Goal: Transaction & Acquisition: Purchase product/service

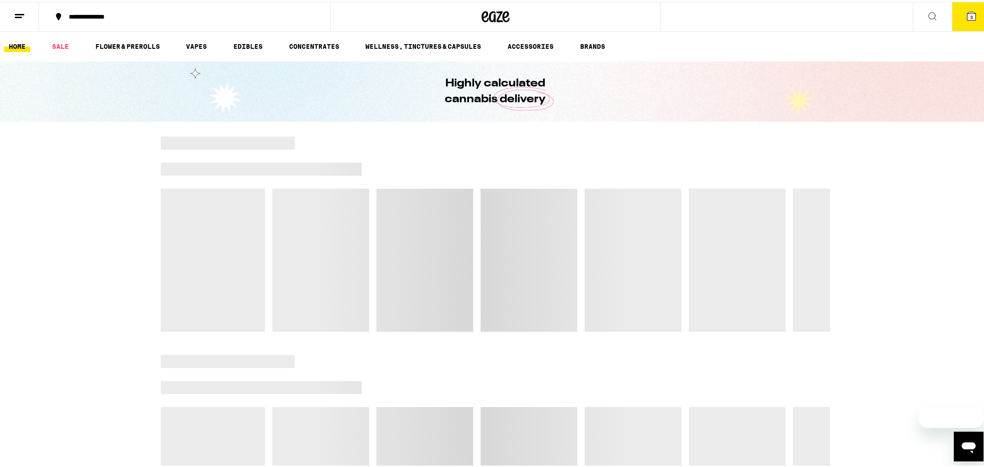
click at [970, 13] on span "3" at bounding box center [971, 16] width 3 height 6
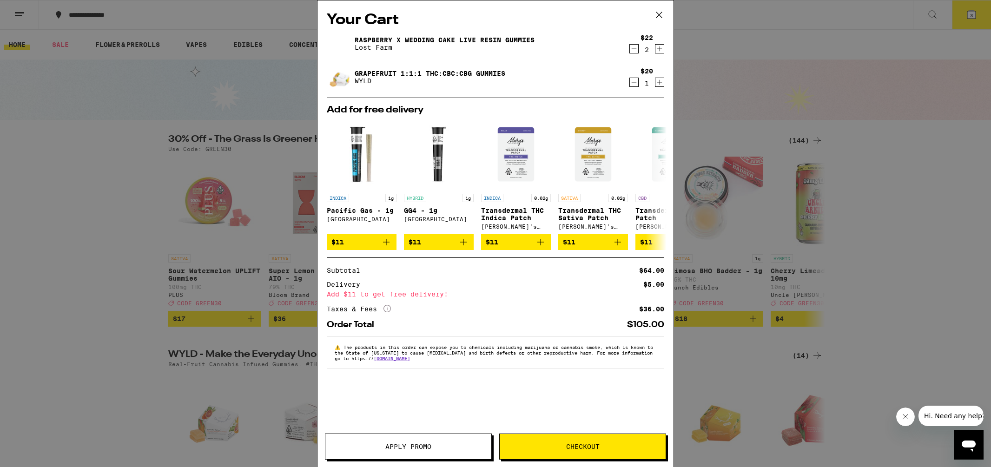
click at [658, 14] on icon at bounding box center [659, 15] width 14 height 14
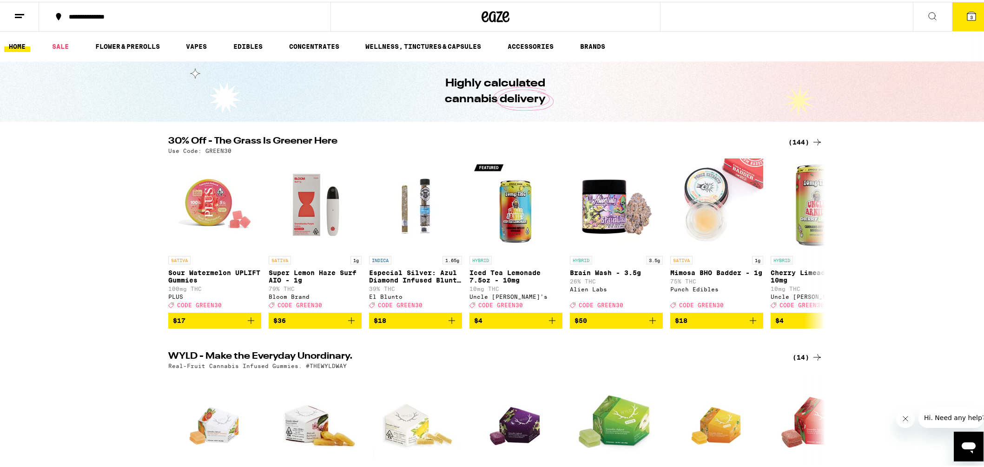
click at [765, 40] on ul "HOME SALE FLOWER & PREROLLS VAPES EDIBLES CONCENTRATES WELLNESS, TINCTURES & CA…" at bounding box center [495, 45] width 991 height 30
click at [927, 12] on icon at bounding box center [932, 14] width 11 height 11
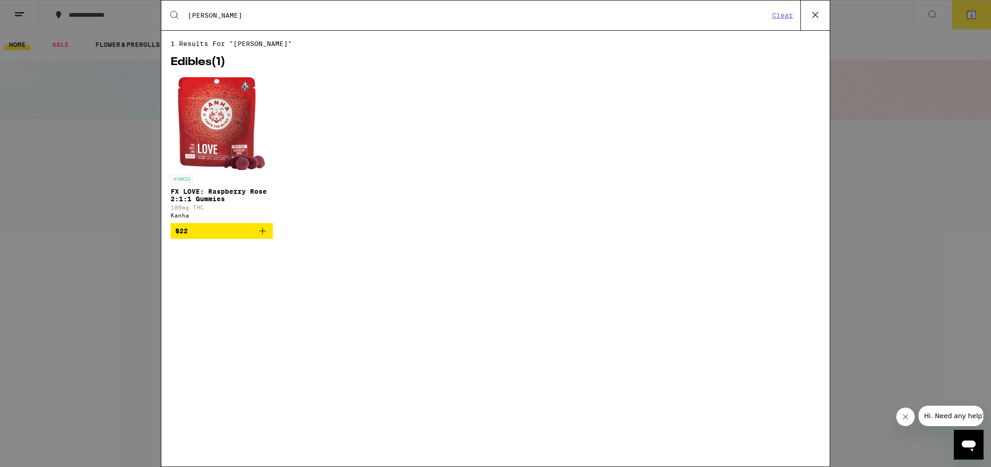
type input "[PERSON_NAME]"
click at [218, 133] on img "Open page for FX LOVE: Raspberry Rose 2:1:1 Gummies from Kanha" at bounding box center [221, 123] width 87 height 93
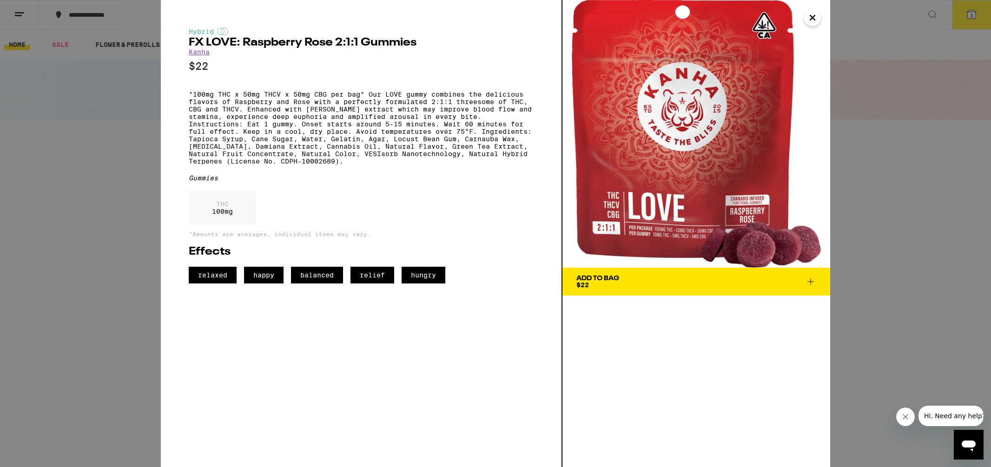
click at [689, 280] on span "Add To Bag $22" at bounding box center [696, 281] width 240 height 13
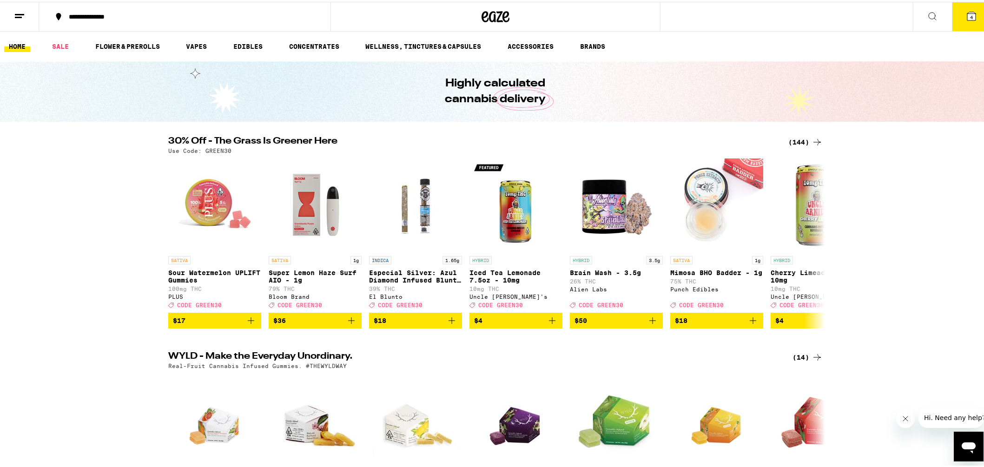
click at [970, 14] on span "4" at bounding box center [971, 16] width 3 height 6
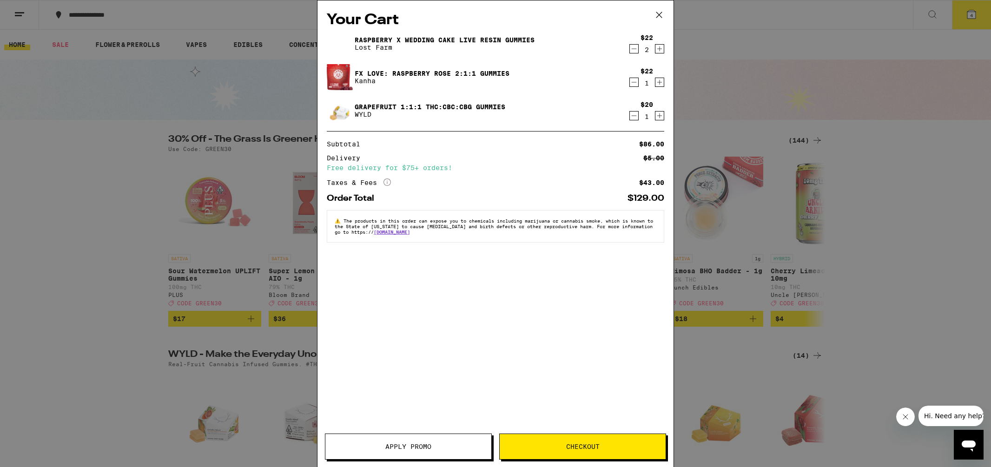
click at [632, 116] on icon "Decrement" at bounding box center [634, 116] width 5 height 0
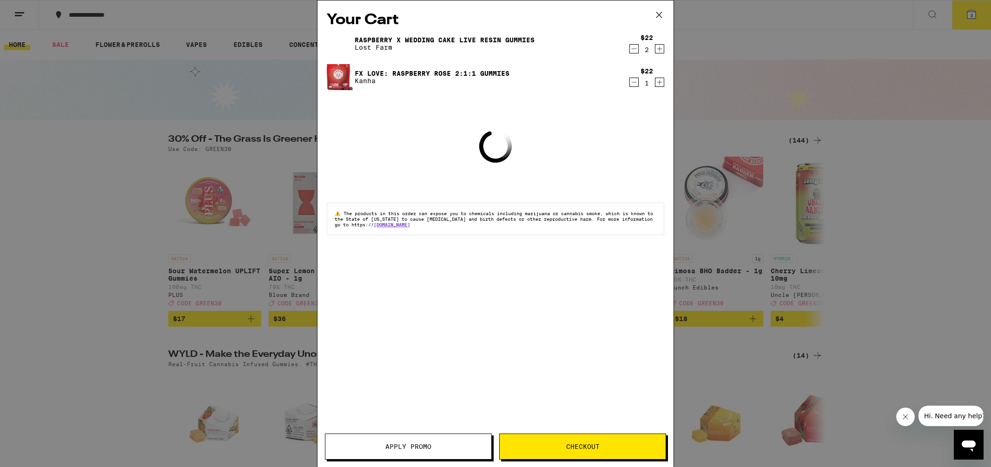
click at [634, 48] on icon "Decrement" at bounding box center [634, 48] width 8 height 11
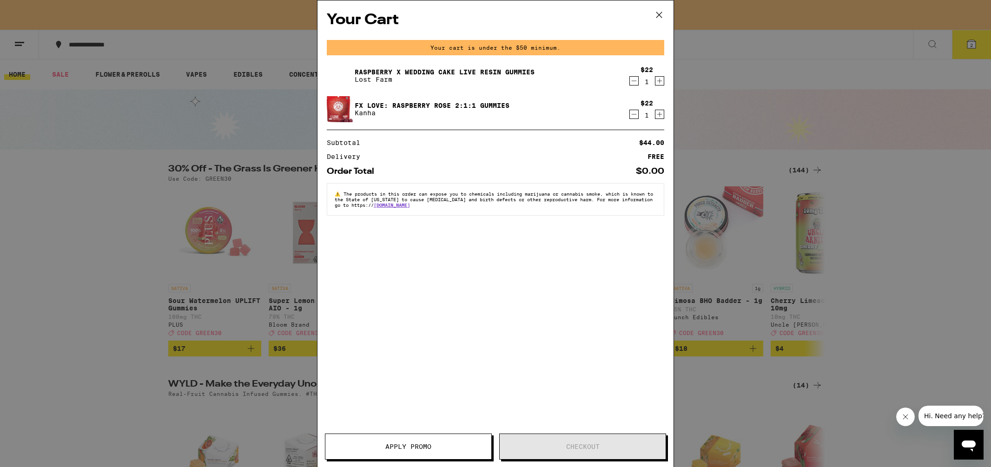
click at [658, 113] on icon "Increment" at bounding box center [659, 114] width 8 height 11
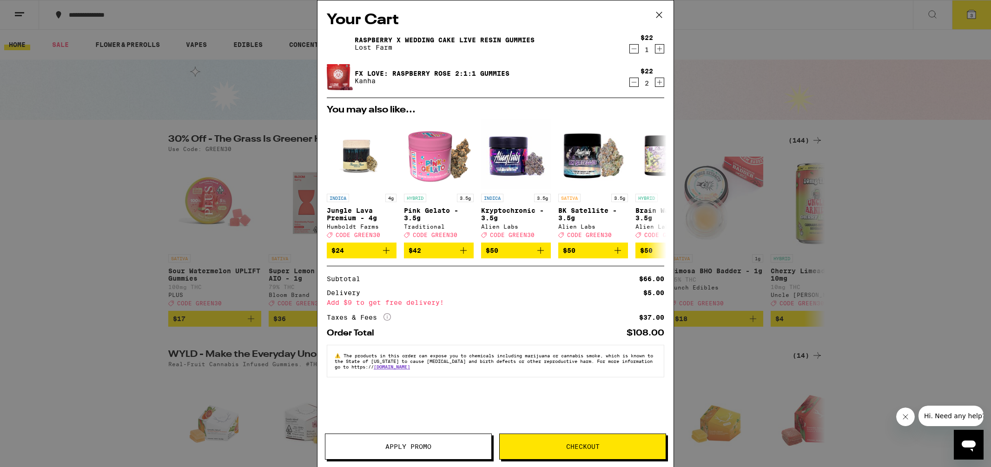
drag, startPoint x: 77, startPoint y: 210, endPoint x: 362, endPoint y: 86, distance: 311.0
click at [78, 209] on div "Your Cart Raspberry x Wedding Cake Live Resin Gummies Lost Farm $22 1 FX LOVE: …" at bounding box center [495, 233] width 991 height 467
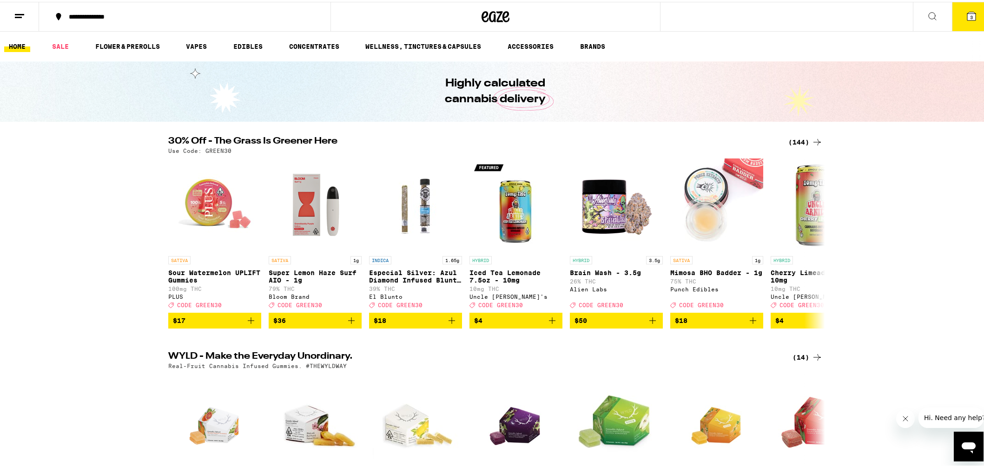
click at [924, 20] on button at bounding box center [932, 14] width 39 height 29
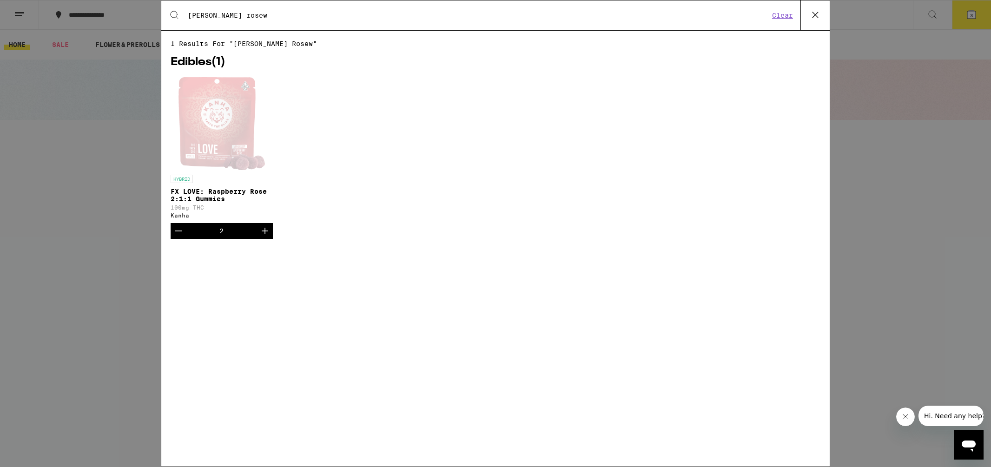
drag, startPoint x: 334, startPoint y: 14, endPoint x: 182, endPoint y: 5, distance: 151.9
click at [185, 6] on div "Search for Products [PERSON_NAME] rosew Clear" at bounding box center [495, 15] width 668 height 30
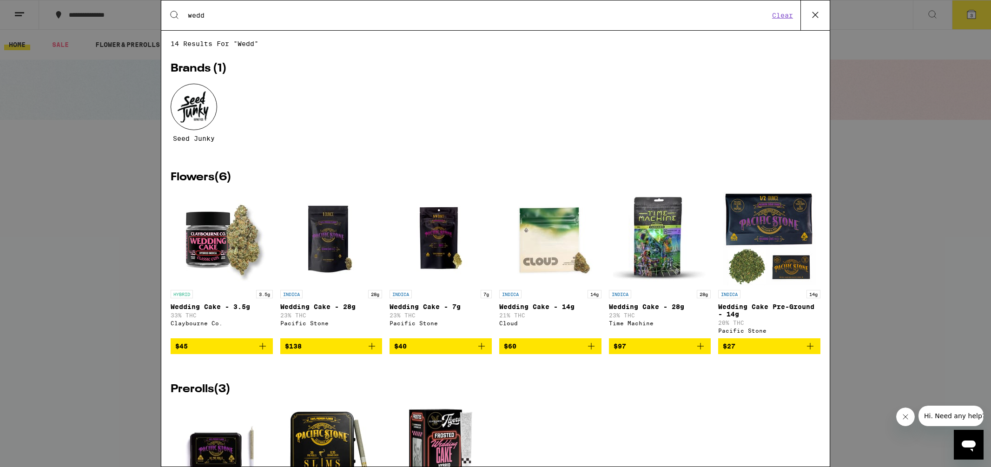
type input "wedding cake"
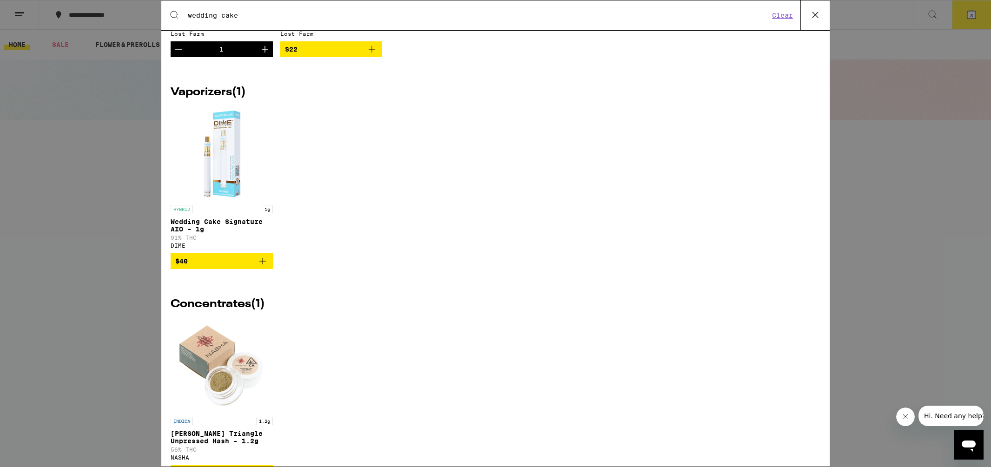
scroll to position [783, 0]
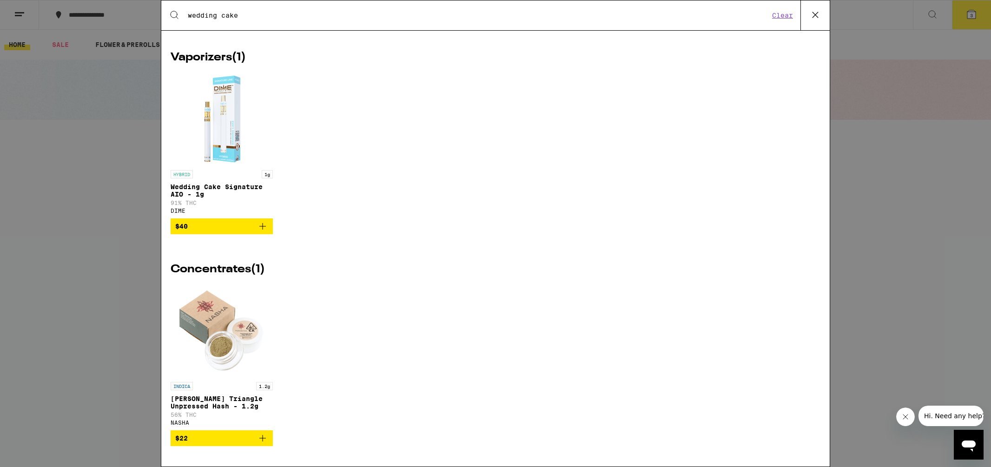
click at [221, 221] on span "$40" at bounding box center [221, 226] width 93 height 11
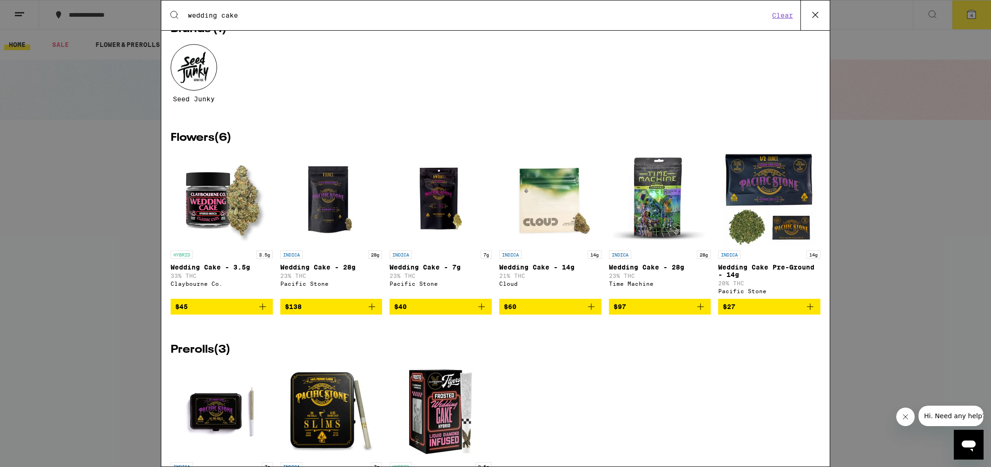
scroll to position [0, 0]
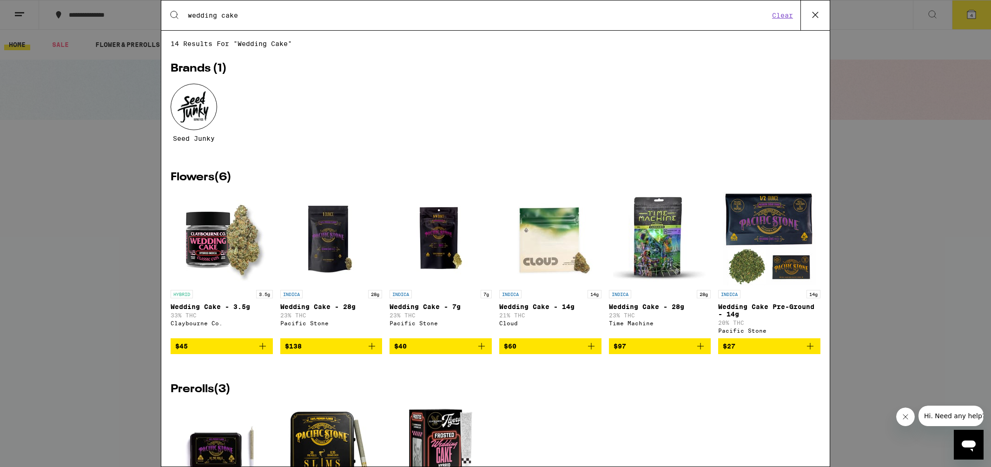
click at [817, 16] on icon at bounding box center [815, 15] width 14 height 14
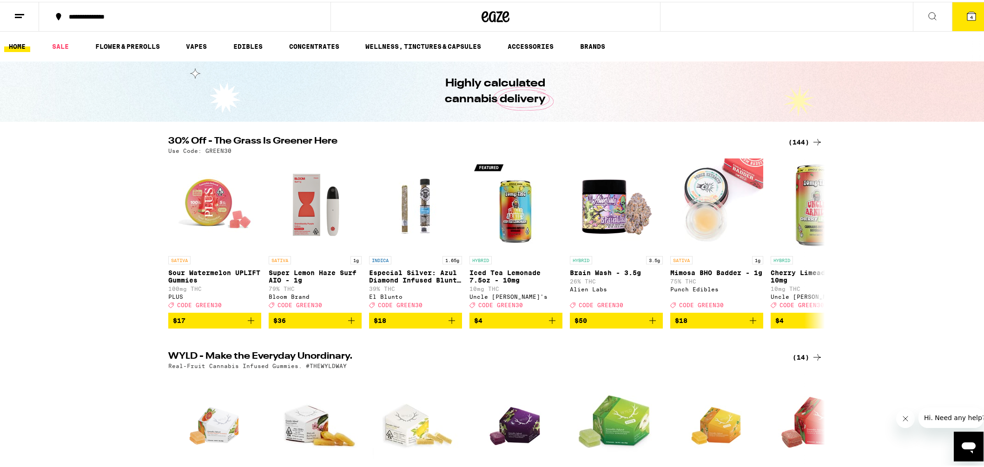
click at [967, 13] on icon at bounding box center [971, 14] width 8 height 8
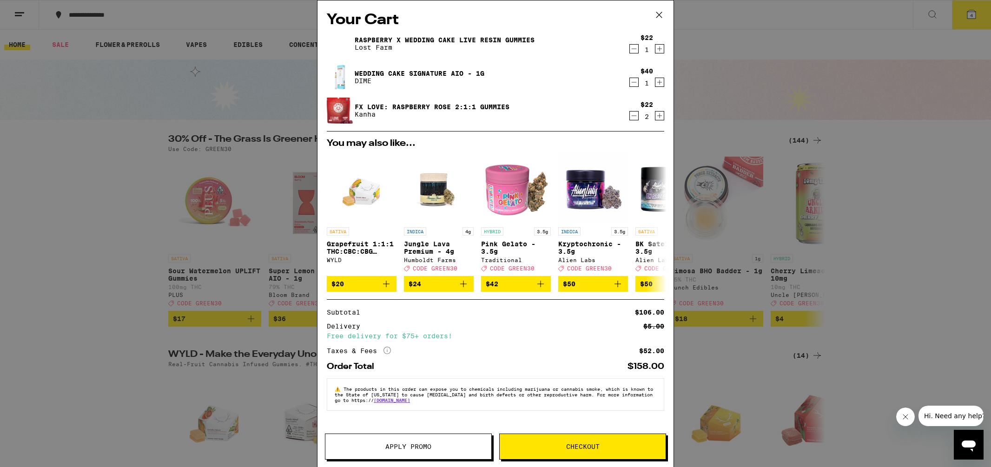
click at [635, 49] on icon "Decrement" at bounding box center [634, 48] width 8 height 11
